Goal: Information Seeking & Learning: Check status

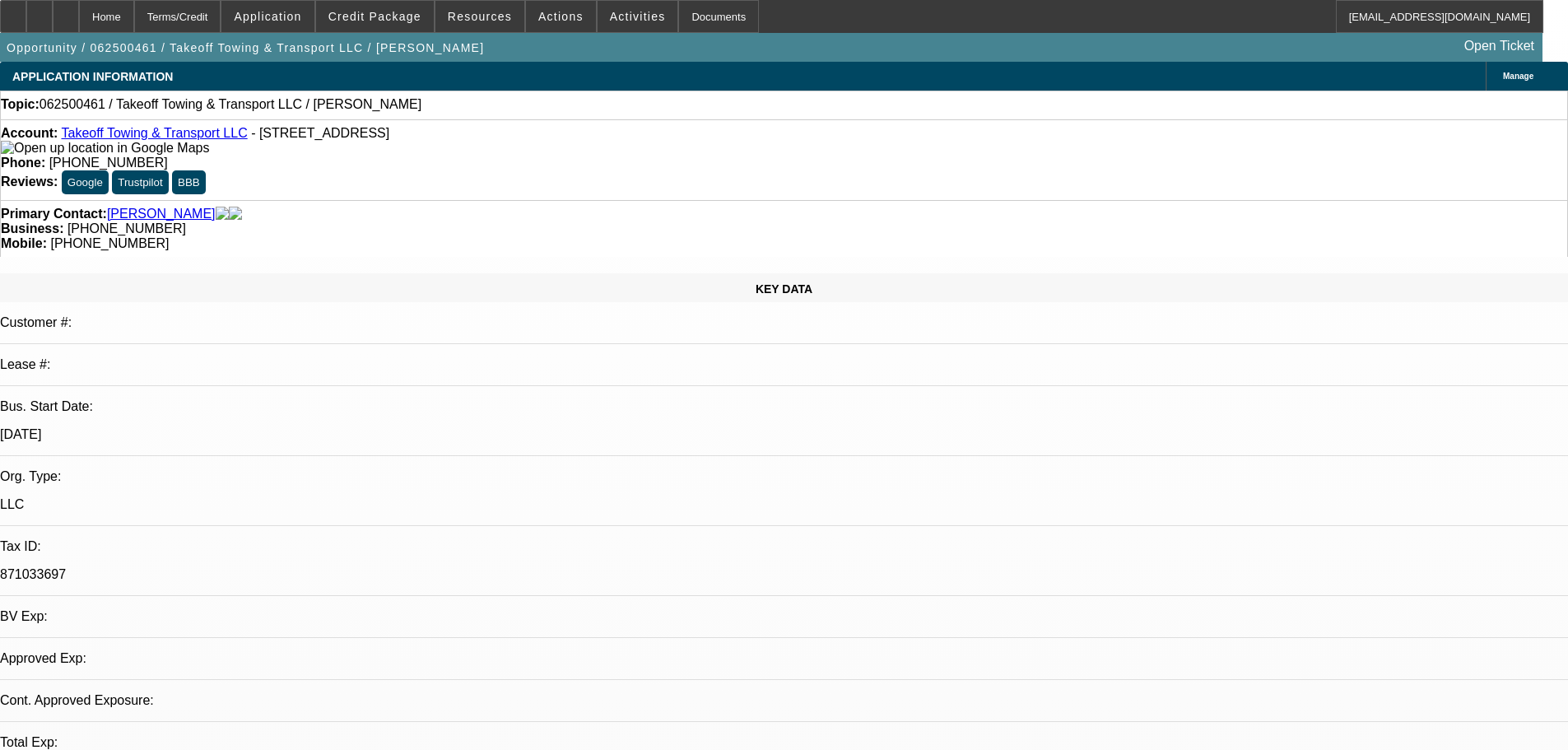
select select "0"
select select "2"
select select "0.1"
select select "4"
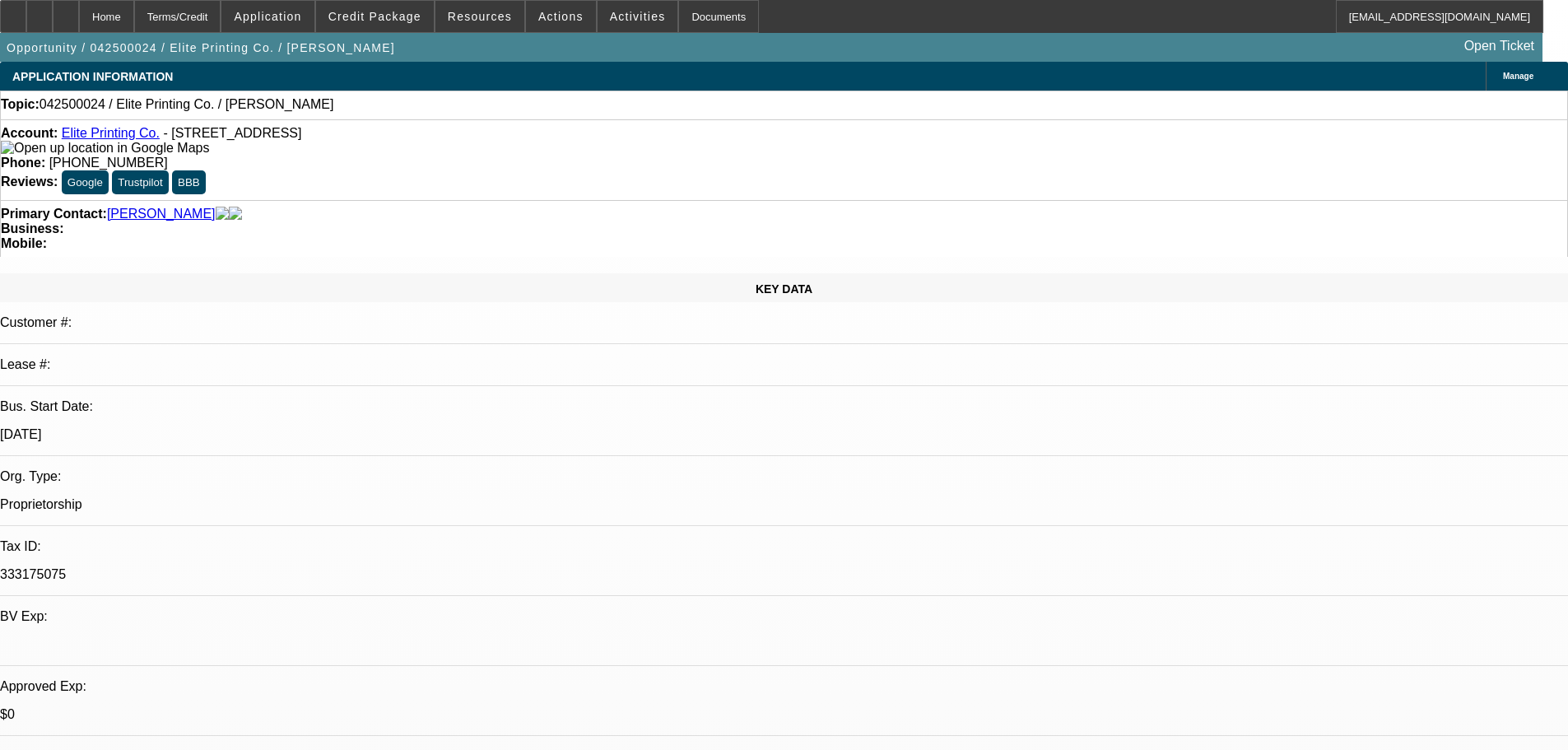
select select "0"
select select "2"
select select "0.1"
select select "4"
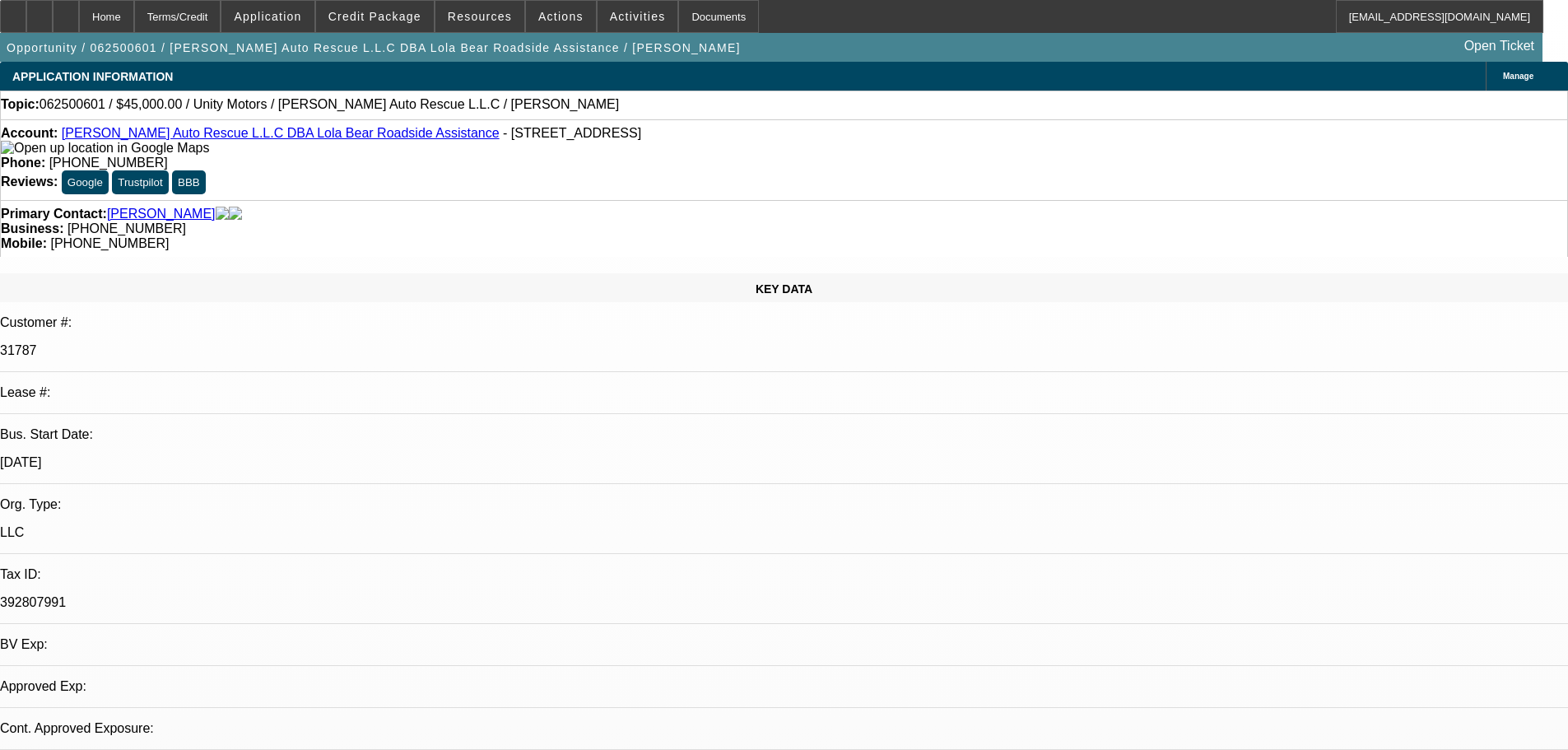
select select "0"
select select "2"
select select "0.1"
select select "4"
